Goal: Browse casually: Explore the website without a specific task or goal

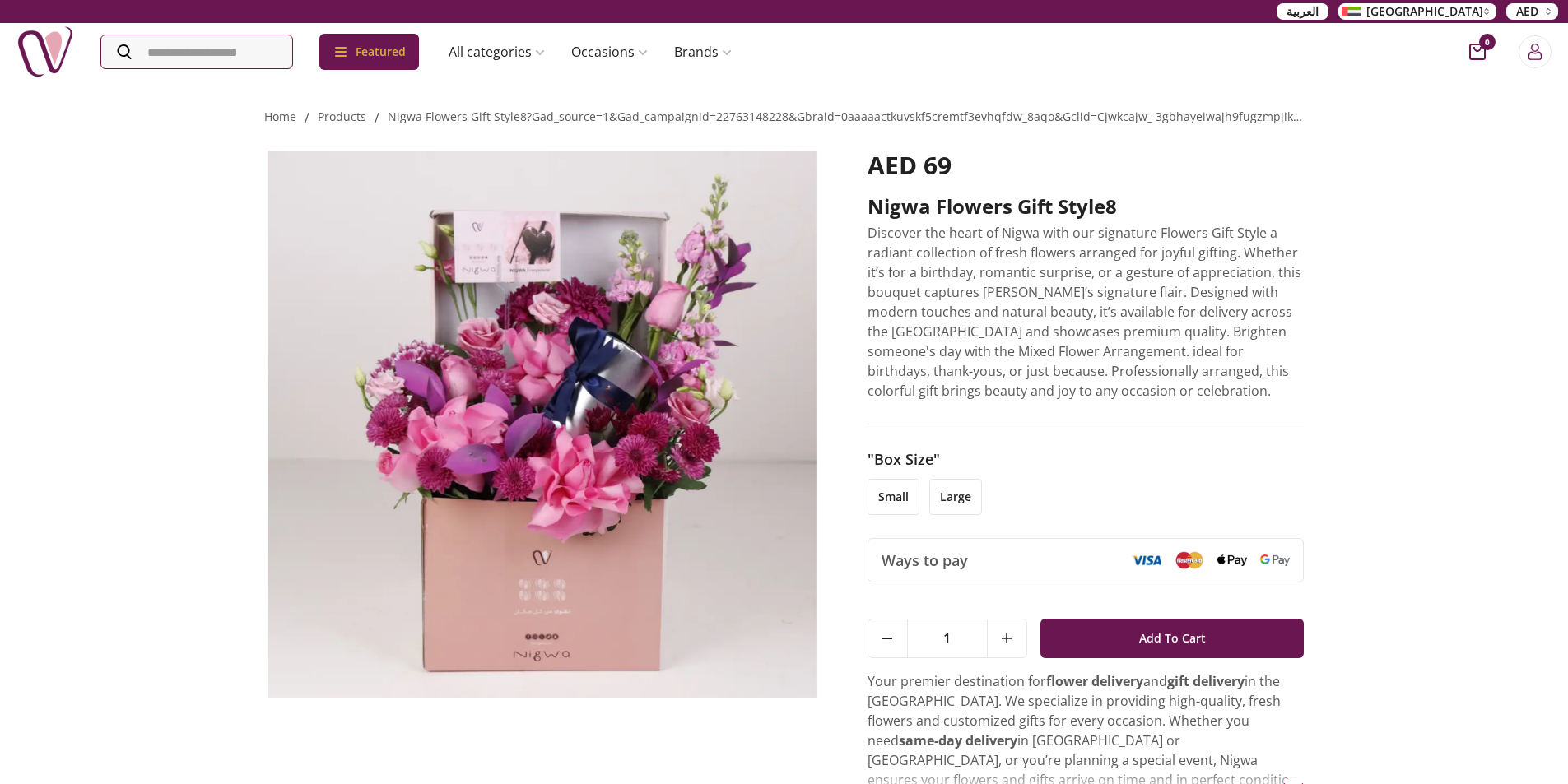
click at [878, 492] on li "small" at bounding box center [893, 497] width 52 height 36
click at [1126, 378] on p "Discover the heart of Nigwa with our signature Flowers Gift Style a radiant col…" at bounding box center [1085, 312] width 437 height 178
click at [480, 120] on link "nigwa flowers gift style8?gad_source=1&gad_campaignid=22763148228&gbraid=0aaaaa…" at bounding box center [1014, 117] width 1255 height 16
click at [338, 113] on link "products" at bounding box center [342, 117] width 48 height 16
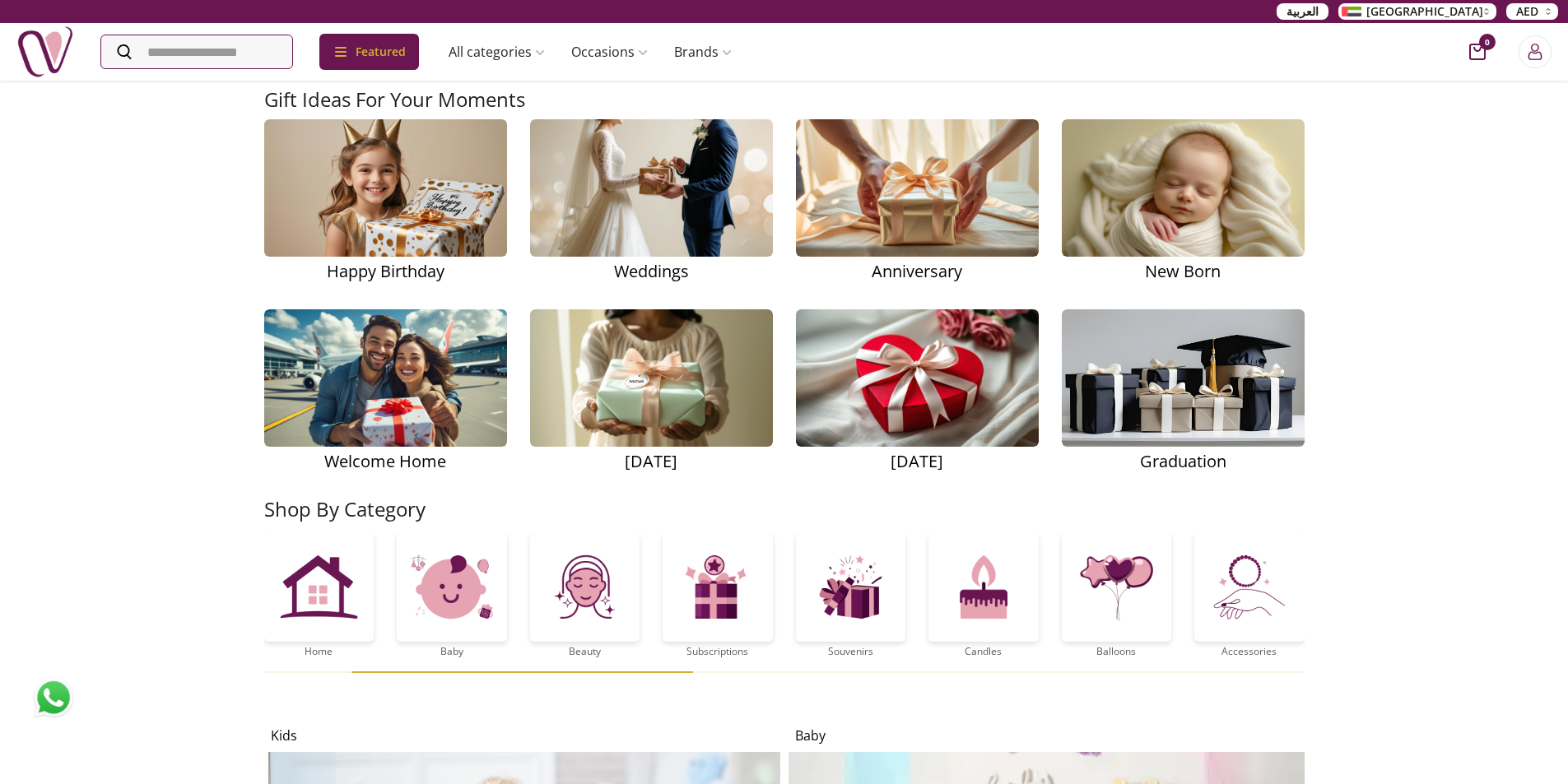
scroll to position [2221, 0]
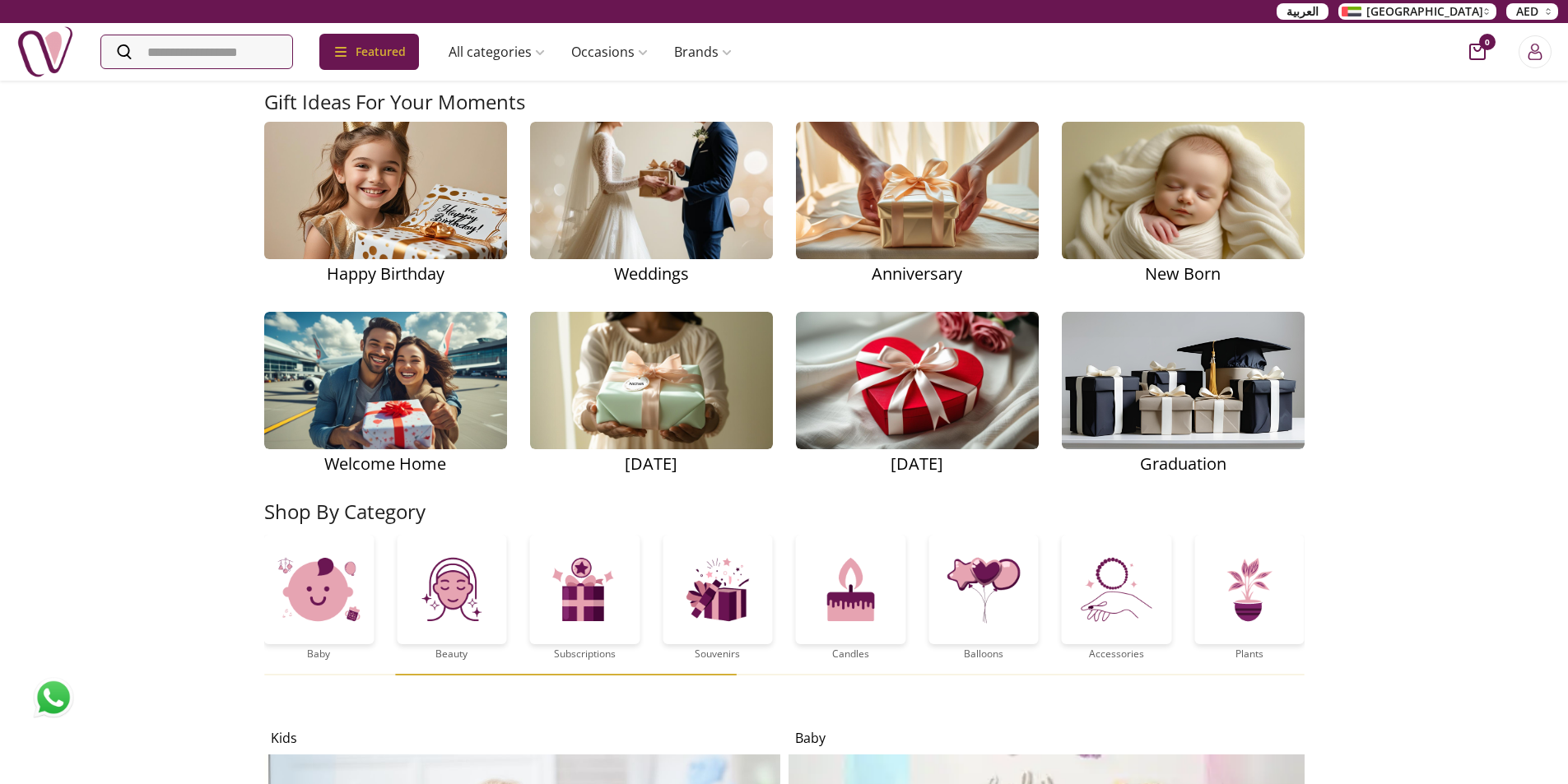
click at [406, 229] on img at bounding box center [386, 191] width 320 height 202
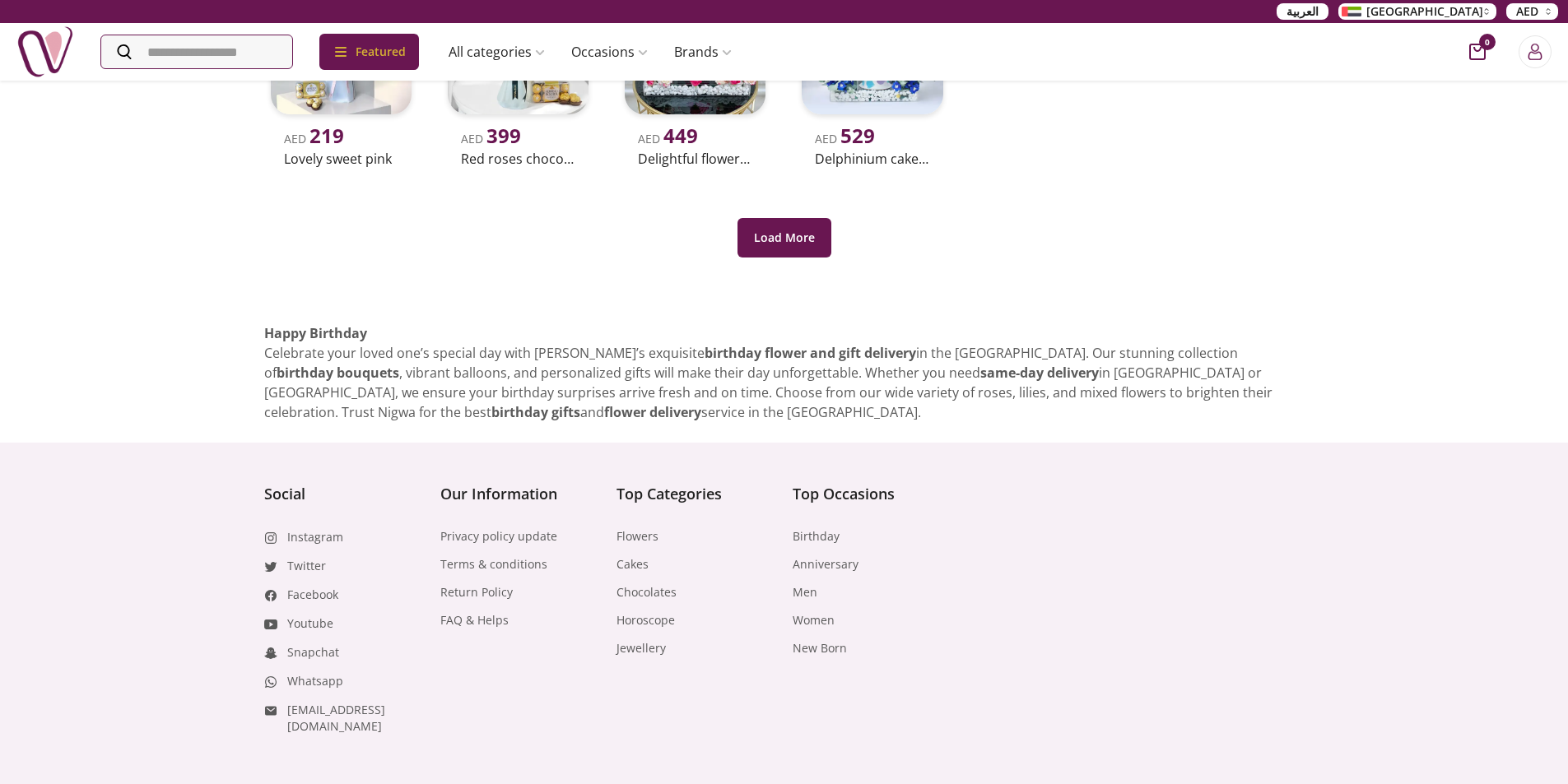
scroll to position [576, 0]
click at [814, 245] on button "Load More" at bounding box center [784, 236] width 93 height 40
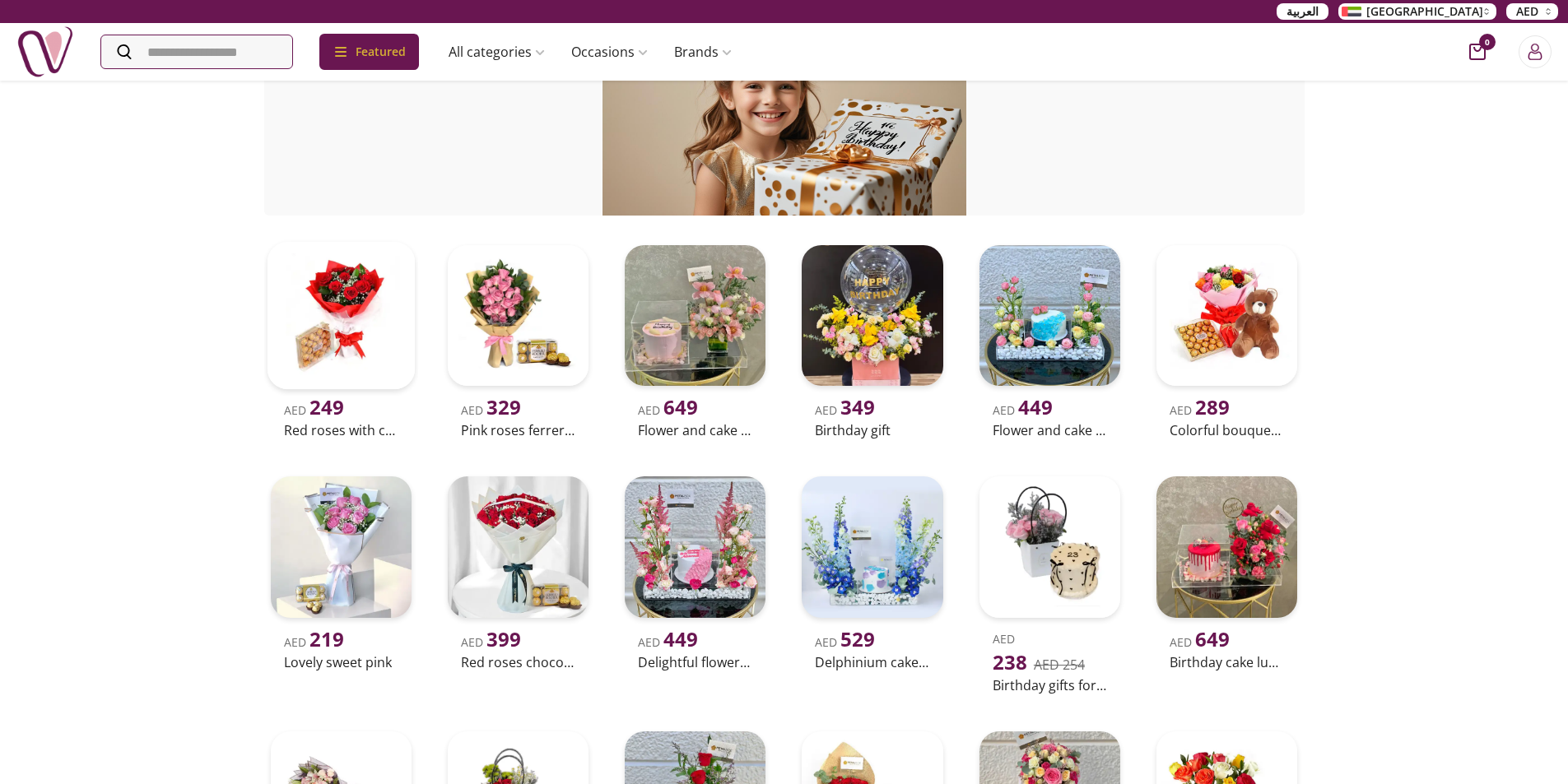
scroll to position [0, 0]
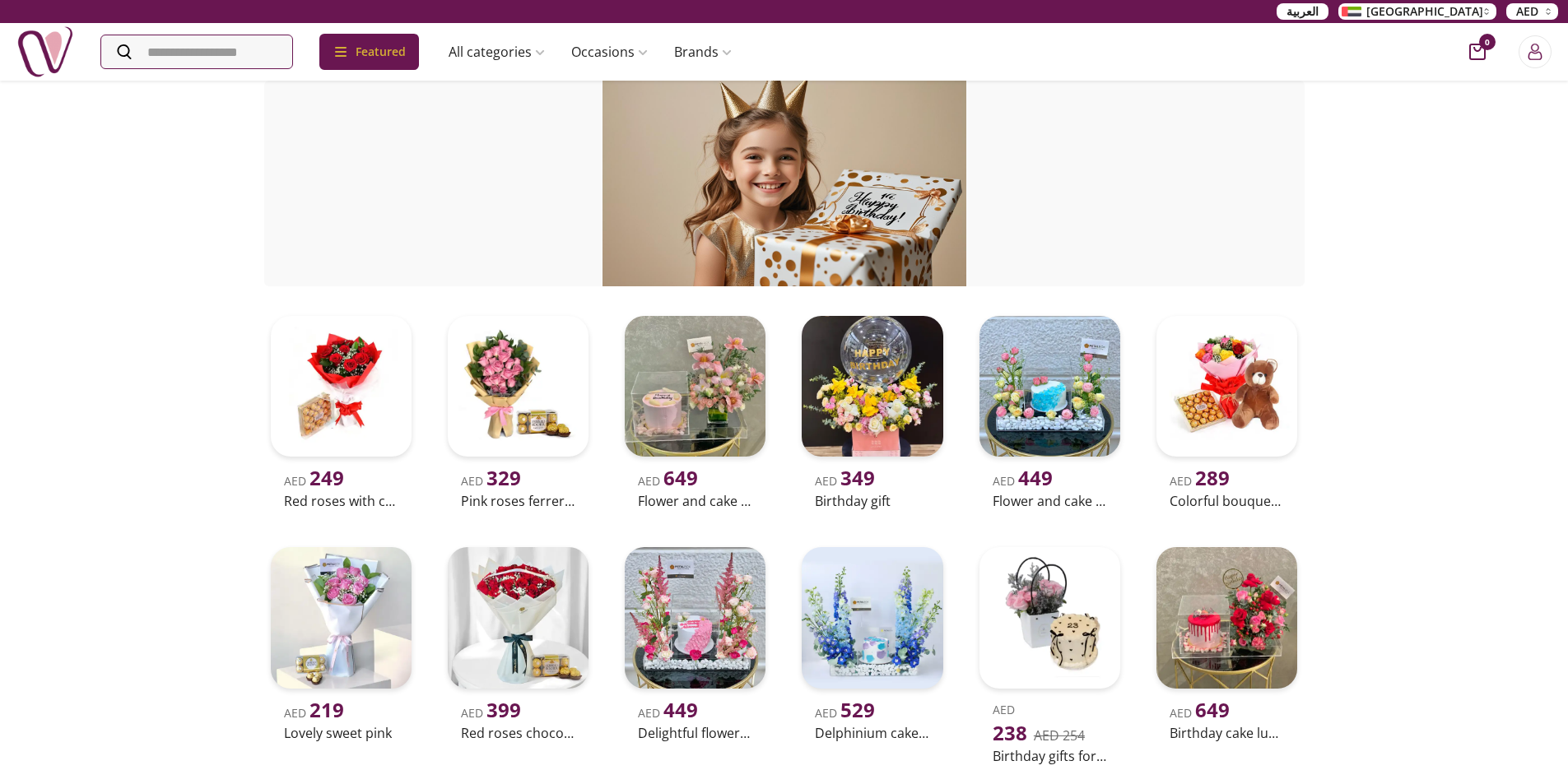
scroll to position [1157, 0]
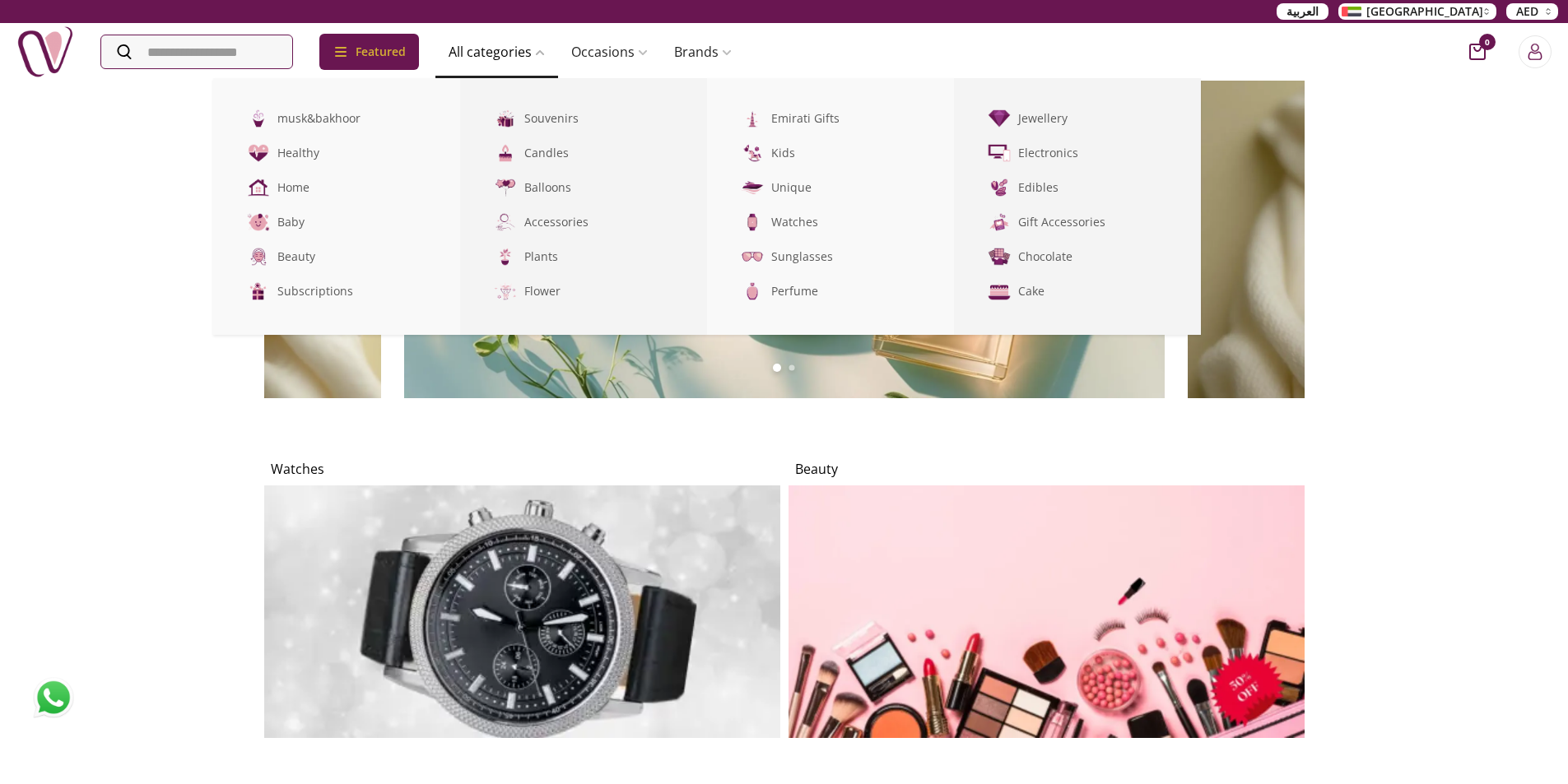
click at [541, 57] on link "All categories" at bounding box center [496, 52] width 123 height 33
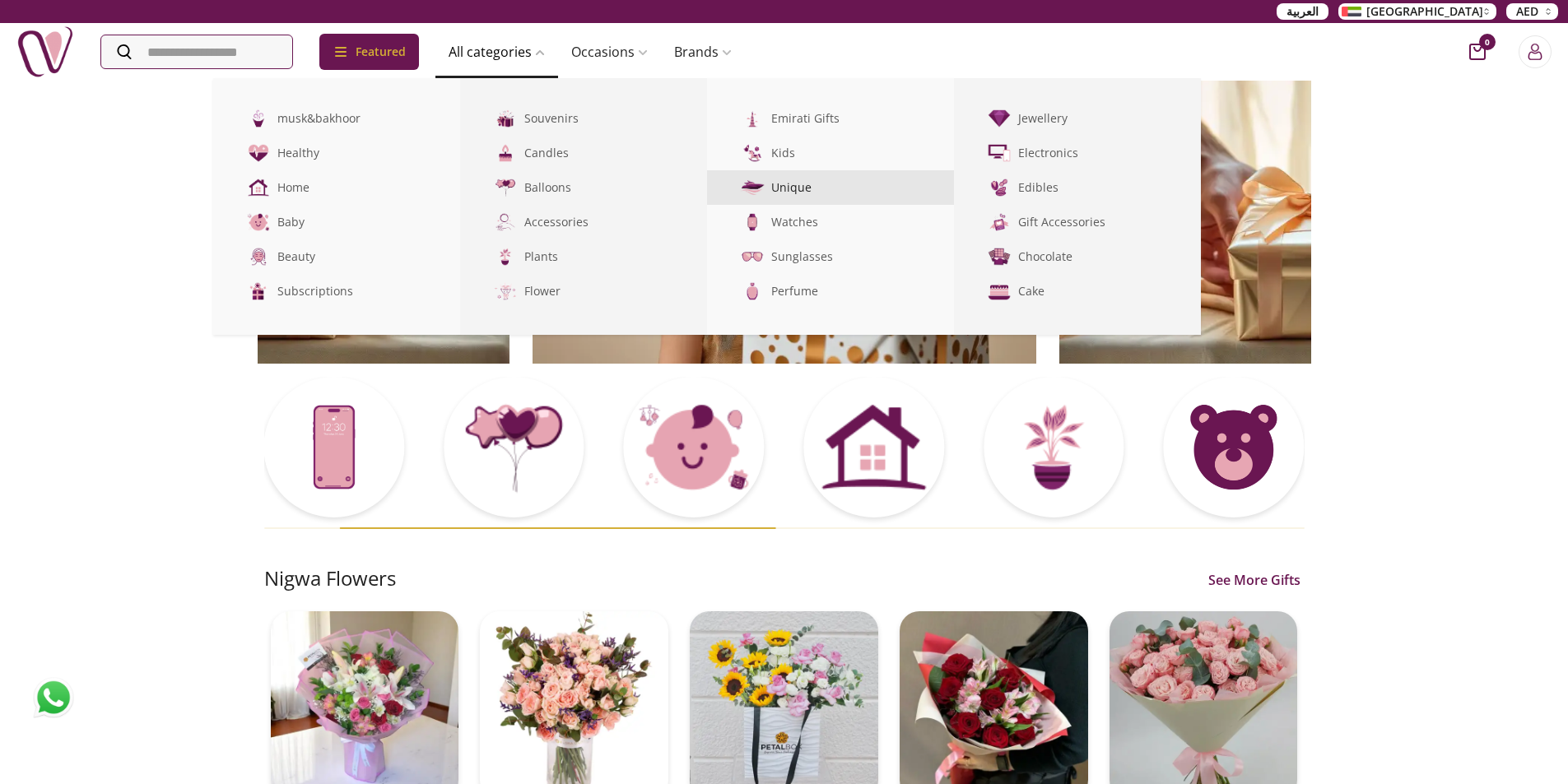
click at [812, 189] on link "Unique" at bounding box center [829, 188] width 246 height 35
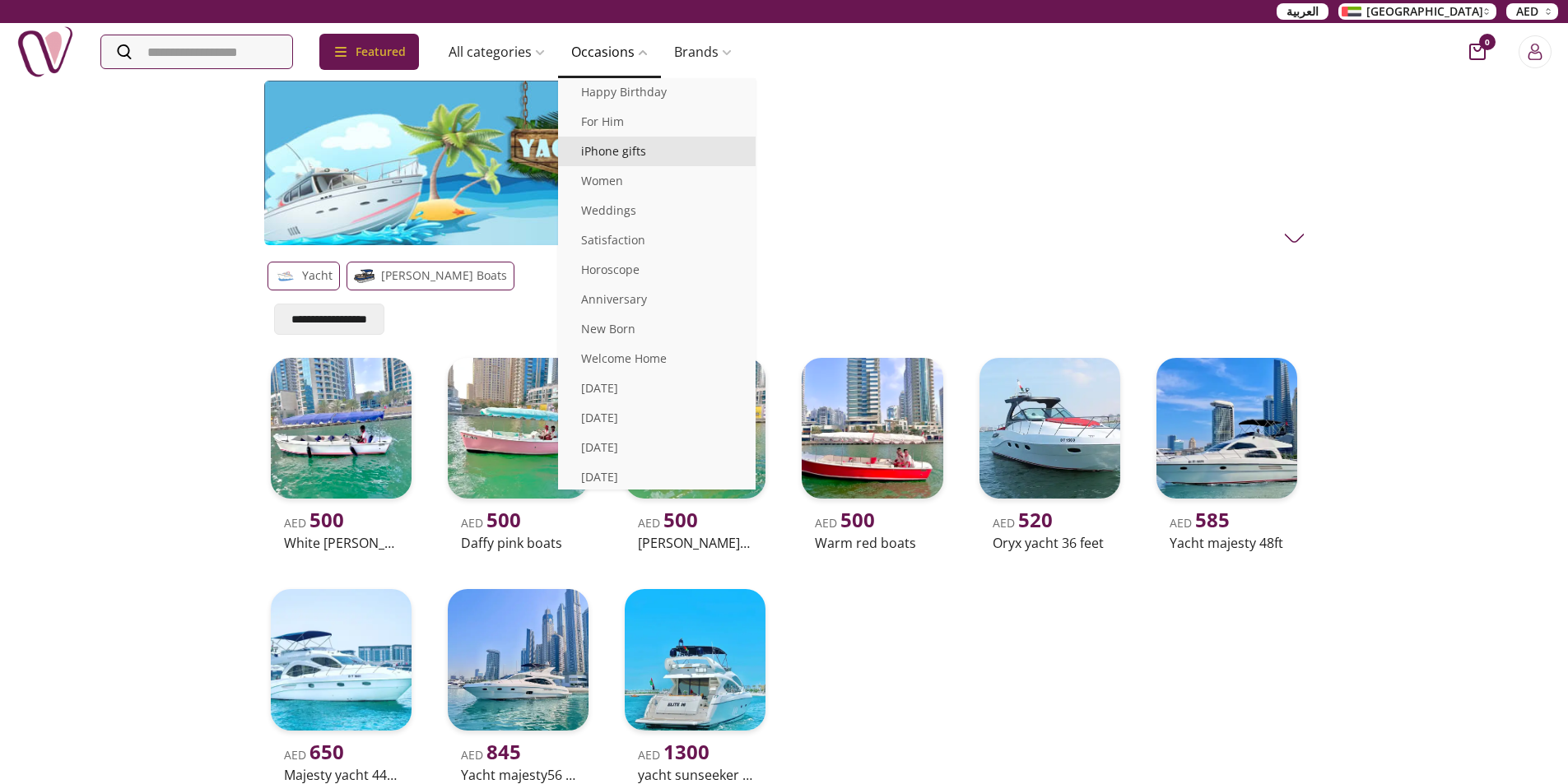
scroll to position [92, 0]
click at [636, 197] on link "Women" at bounding box center [656, 212] width 197 height 29
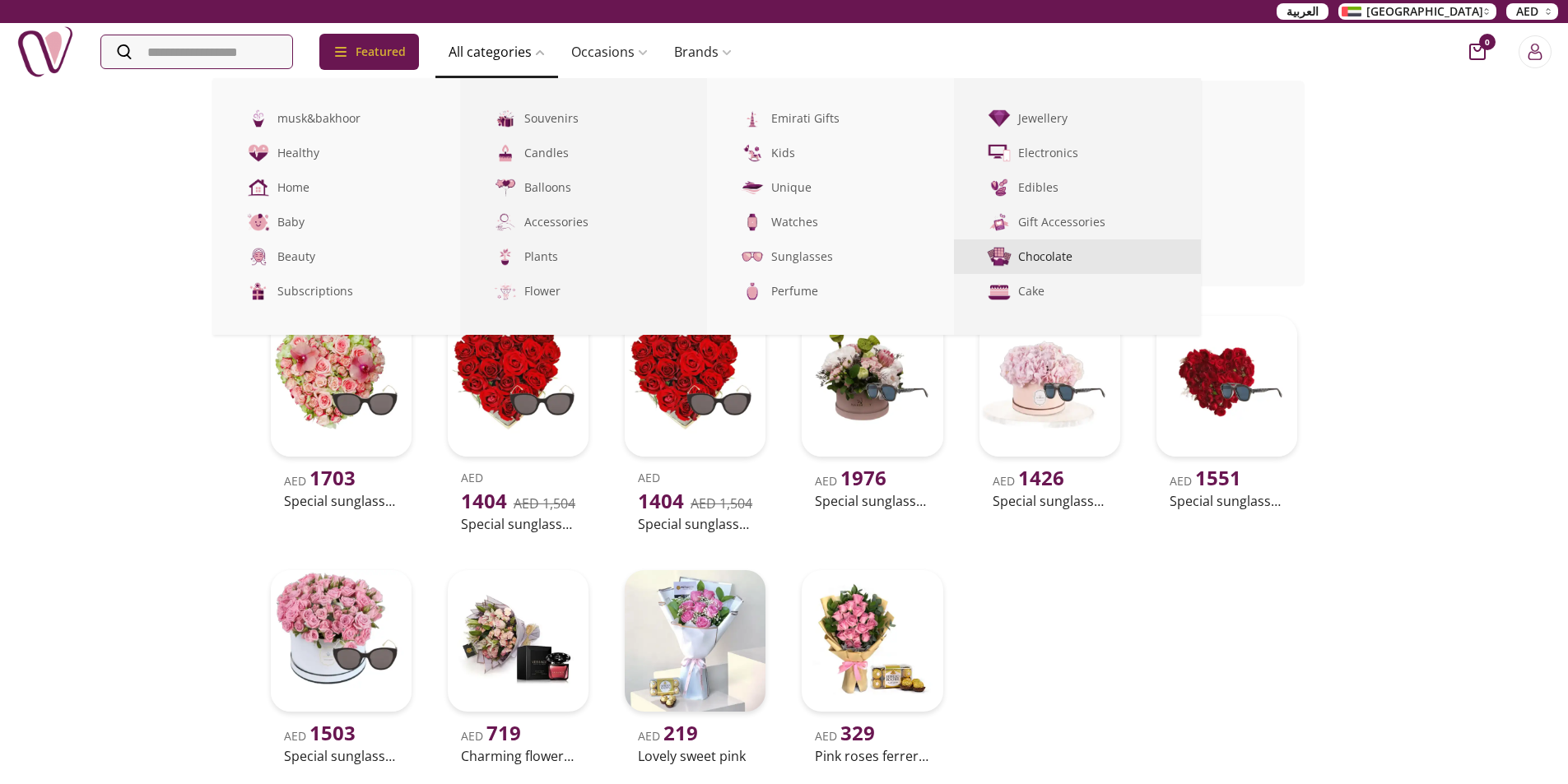
click at [1013, 255] on img at bounding box center [999, 257] width 27 height 27
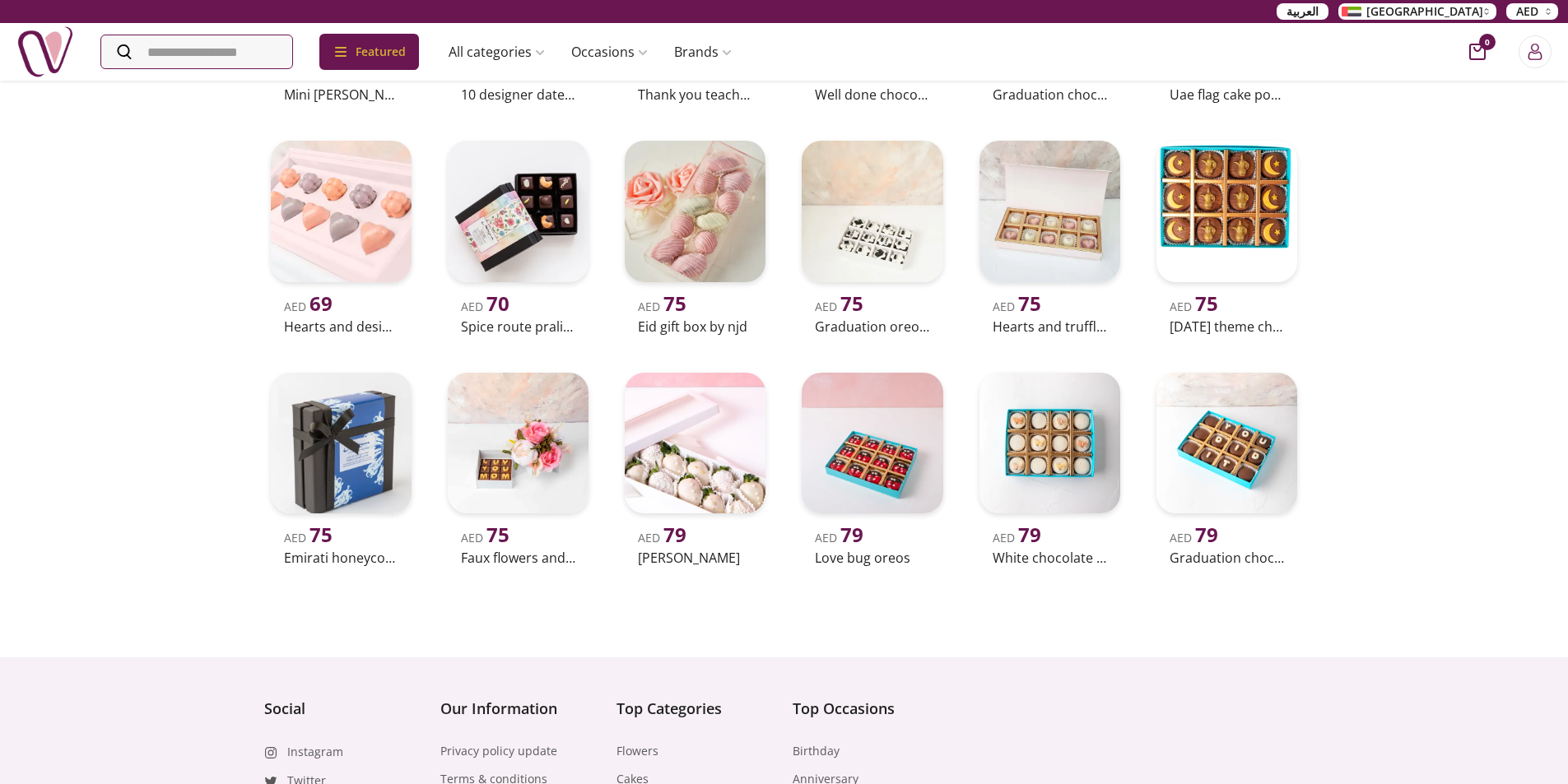
scroll to position [2550, 0]
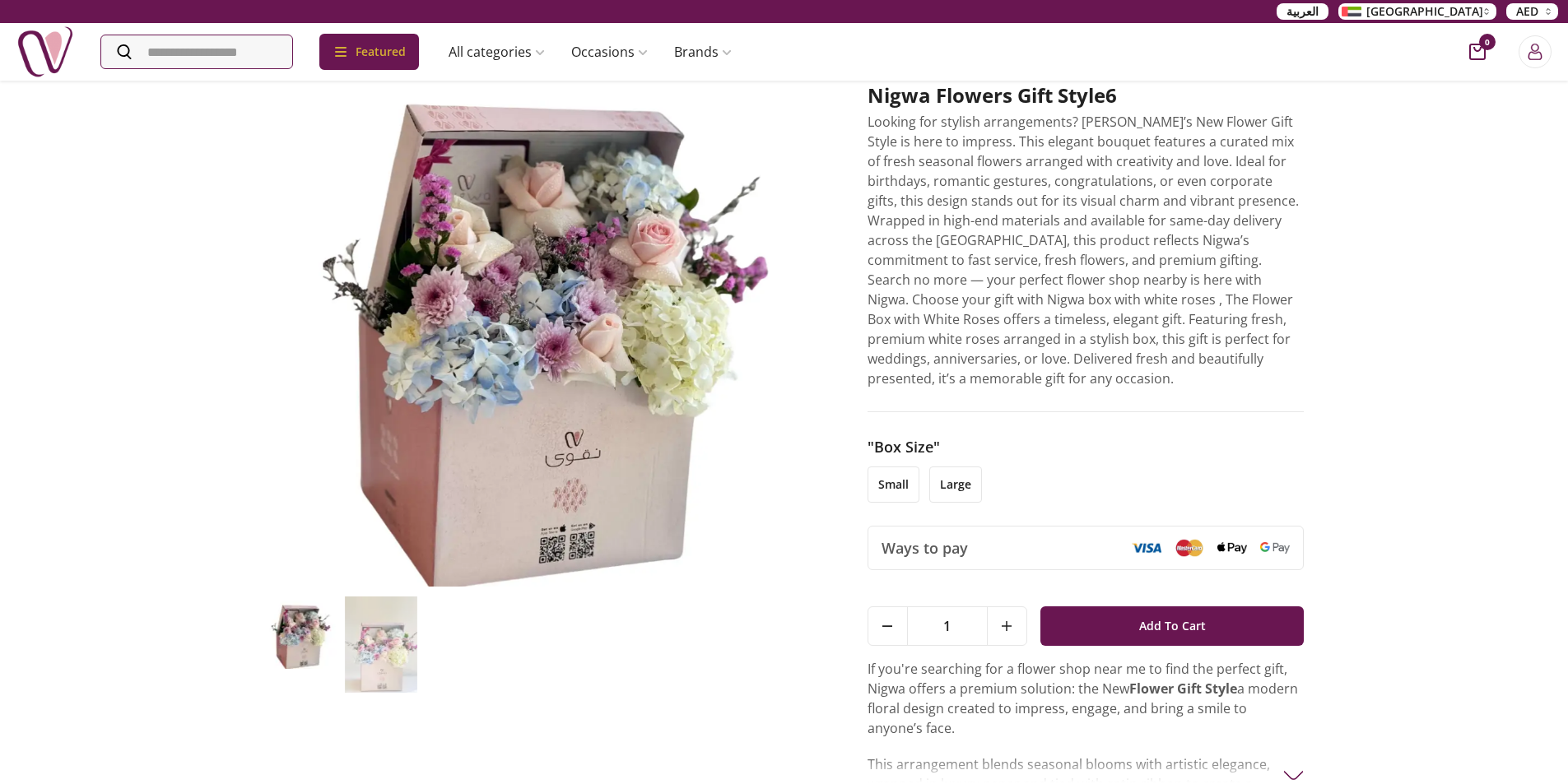
scroll to position [82, 0]
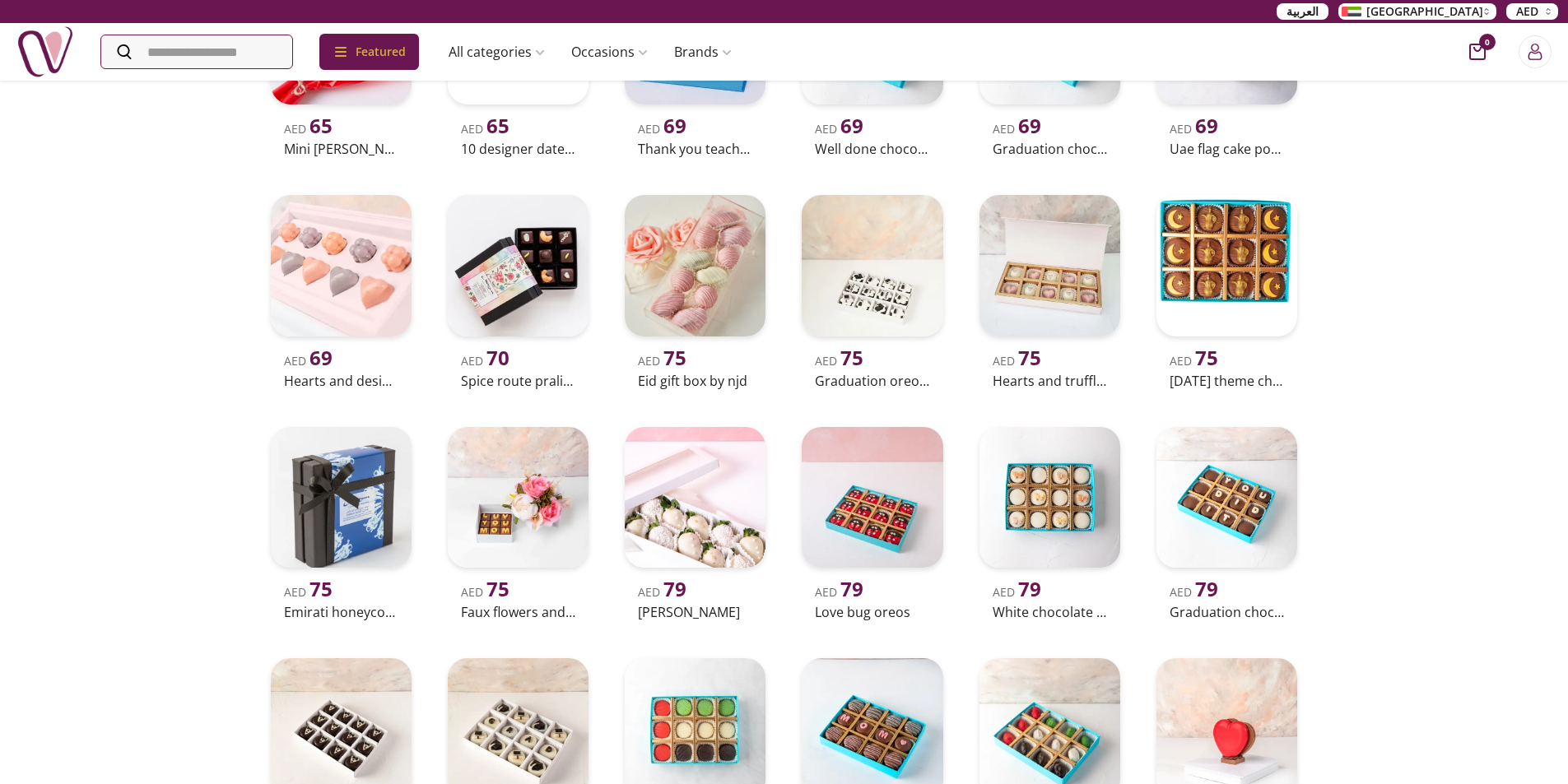
scroll to position [92, 0]
